Goal: Download file/media

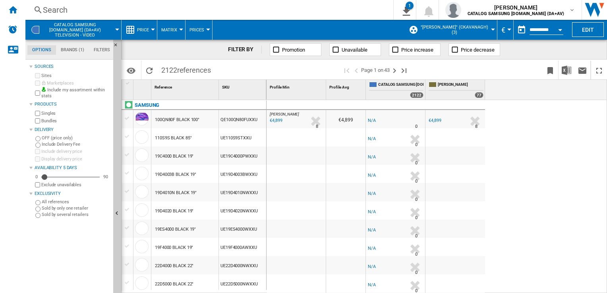
click at [49, 26] on span "CATALOG SAMSUNG [DOMAIN_NAME] (DA+AV) Television - video" at bounding box center [75, 29] width 62 height 15
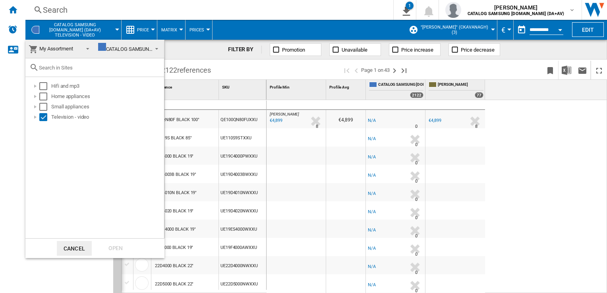
click at [11, 9] on md-backdrop at bounding box center [303, 146] width 607 height 293
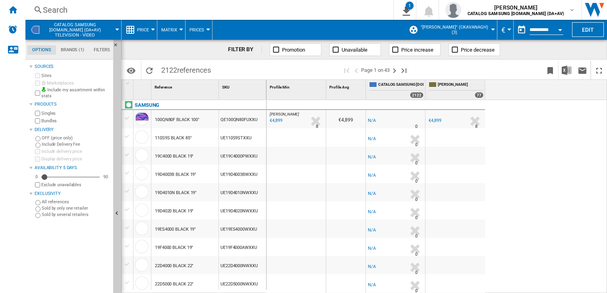
click at [11, 9] on ng-md-icon "Home" at bounding box center [13, 10] width 10 height 10
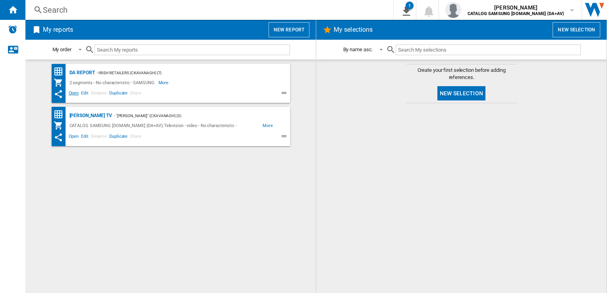
click at [74, 93] on span "Open" at bounding box center [74, 94] width 13 height 10
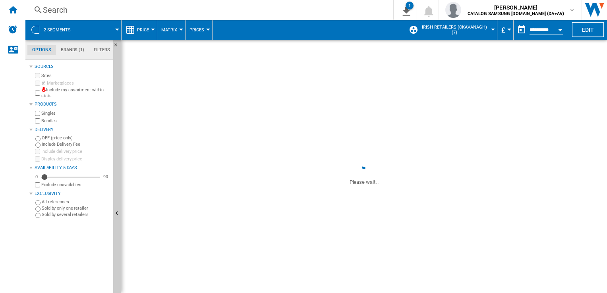
click at [504, 29] on button "£" at bounding box center [505, 30] width 8 height 20
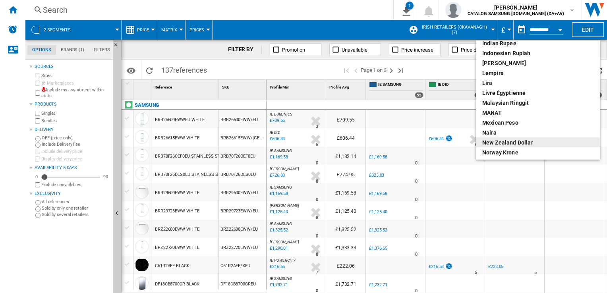
scroll to position [119, 0]
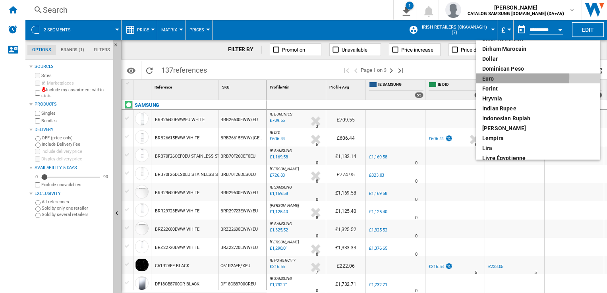
click at [499, 77] on div "euro" at bounding box center [538, 79] width 112 height 8
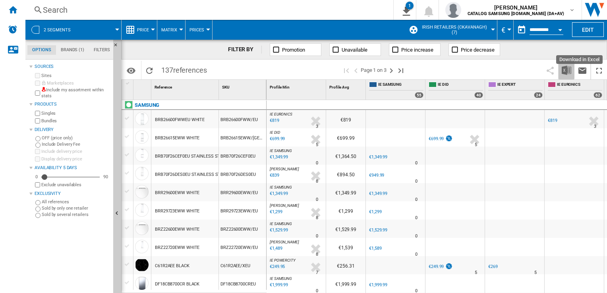
click at [562, 70] on img "Download in Excel" at bounding box center [567, 71] width 10 height 10
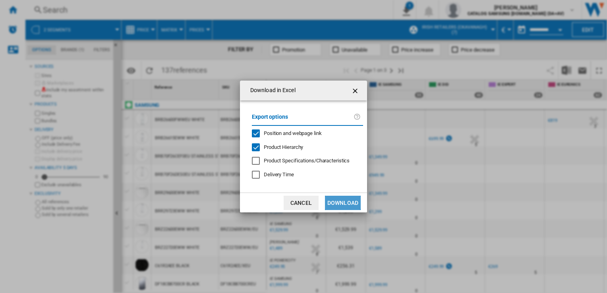
click at [334, 201] on button "Download" at bounding box center [343, 203] width 36 height 14
